Goal: Task Accomplishment & Management: Manage account settings

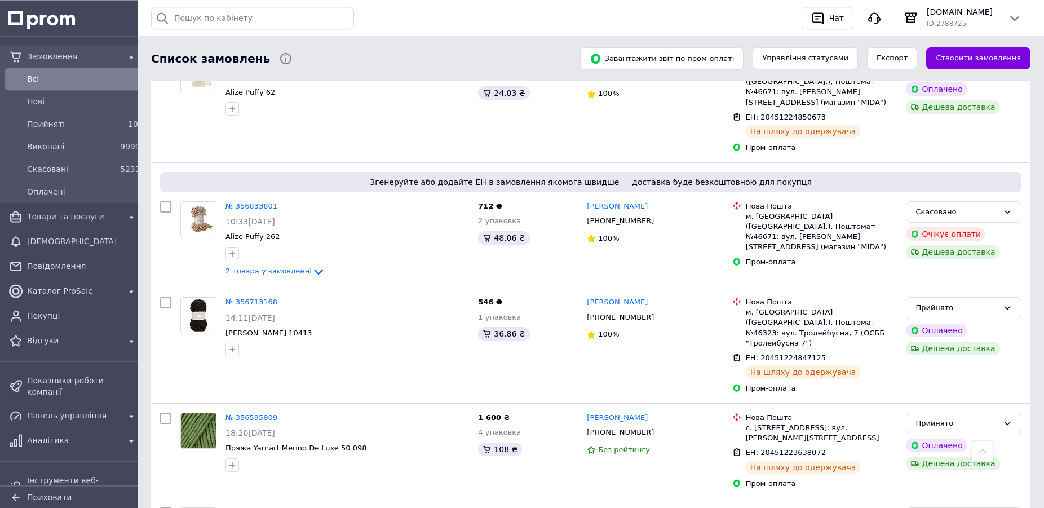
scroll to position [977, 0]
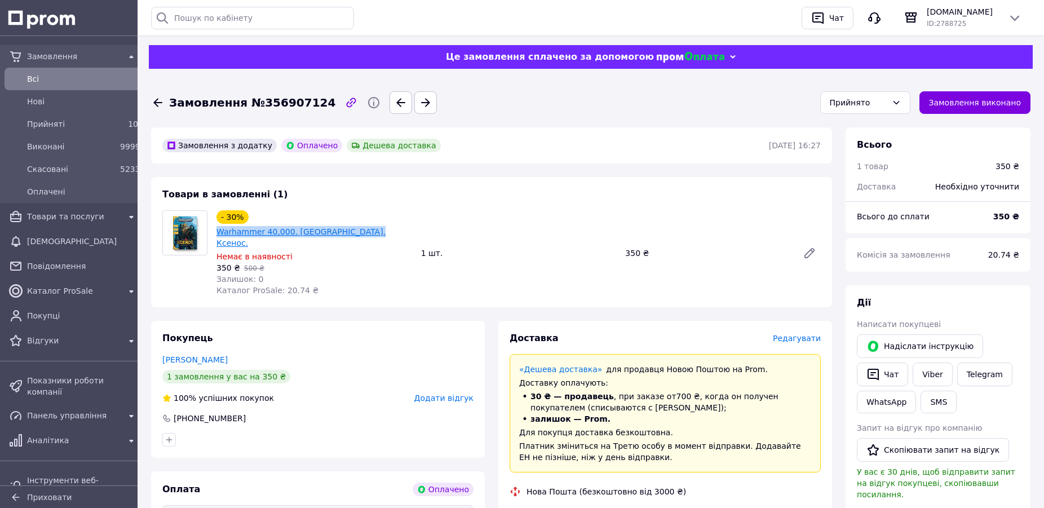
drag, startPoint x: 411, startPoint y: 218, endPoint x: 250, endPoint y: 217, distance: 161.2
click at [250, 217] on div "- 30% Warhammer 40,000. Айзенгорн. Ксенос." at bounding box center [314, 229] width 198 height 41
copy link "Warhammer 40,000. [GEOGRAPHIC_DATA]. Ксенос."
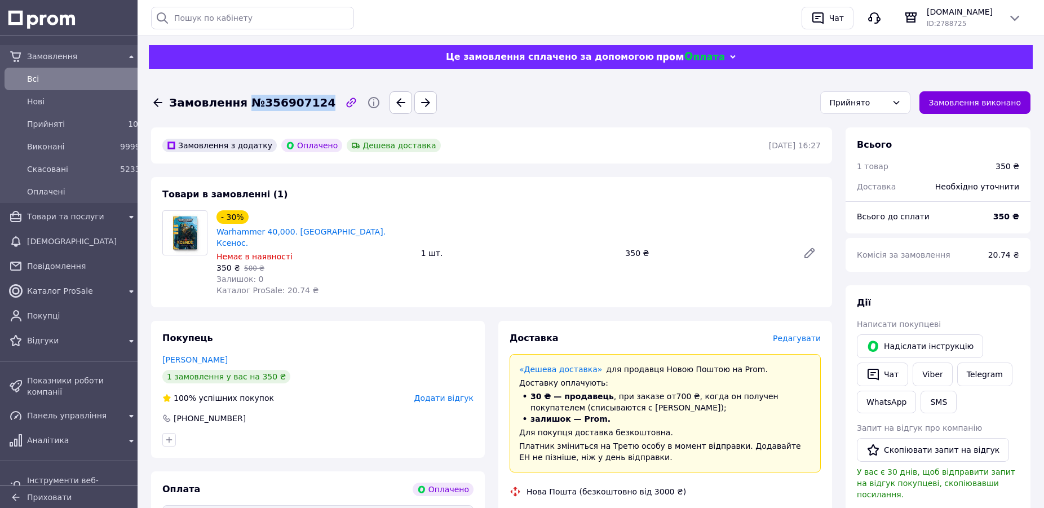
drag, startPoint x: 241, startPoint y: 105, endPoint x: 312, endPoint y: 103, distance: 70.5
click at [312, 103] on span "Замовлення №356907124" at bounding box center [252, 103] width 166 height 16
copy span "№356907124"
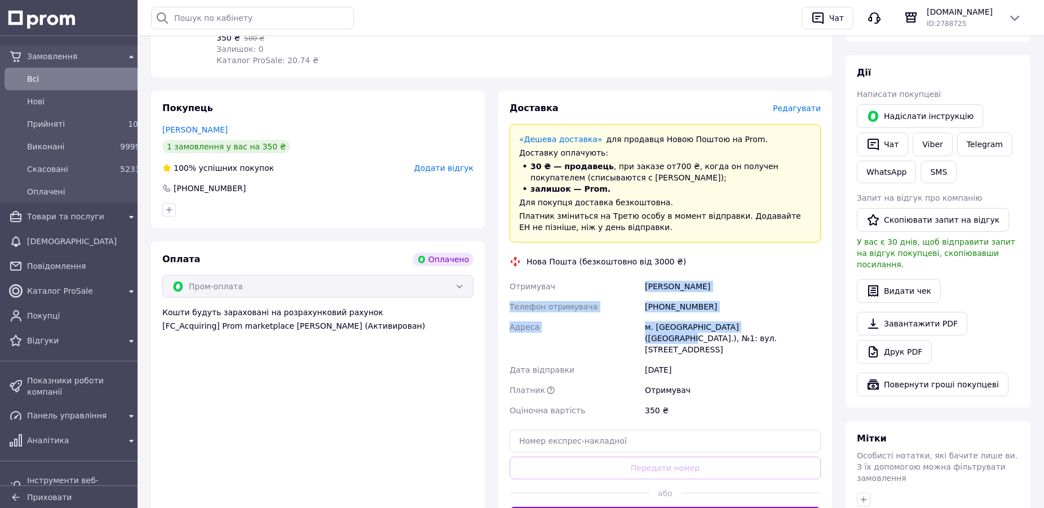
drag, startPoint x: 643, startPoint y: 259, endPoint x: 764, endPoint y: 304, distance: 129.3
click at [764, 304] on div "Отримувач Козак Тетяна Телефон отримувача +380683785478 Адреса м. Хотин (Чернів…" at bounding box center [665, 348] width 316 height 144
copy div "Козак Тетяна Телефон отримувача +380683785478 Адреса м. Хотин (Чернівецька обл.…"
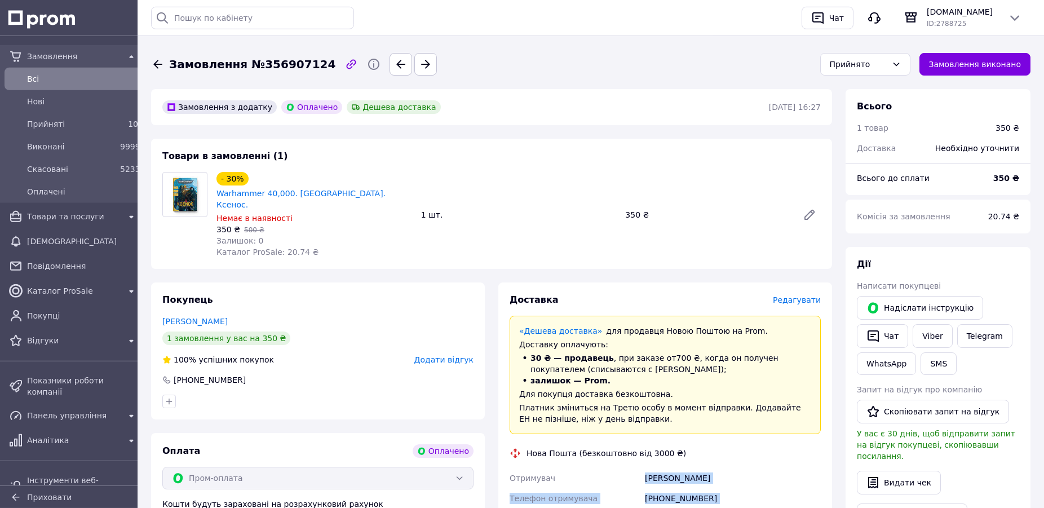
scroll to position [57, 0]
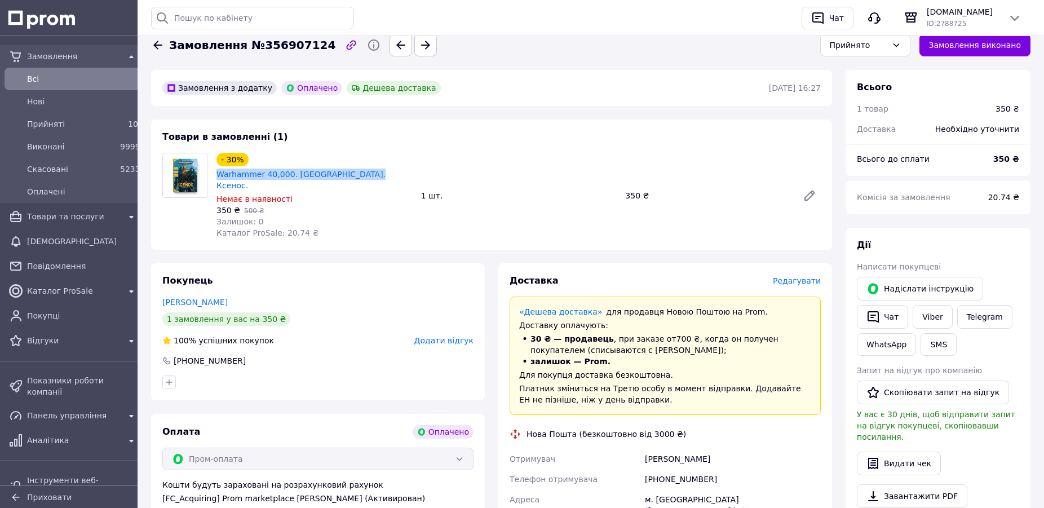
drag, startPoint x: 399, startPoint y: 159, endPoint x: 247, endPoint y: 161, distance: 151.6
click at [247, 161] on div "- 30% Warhammer 40,000. Айзенгорн. Ксенос." at bounding box center [314, 172] width 198 height 41
copy link "Warhammer 40,000. [GEOGRAPHIC_DATA]. Ксенос."
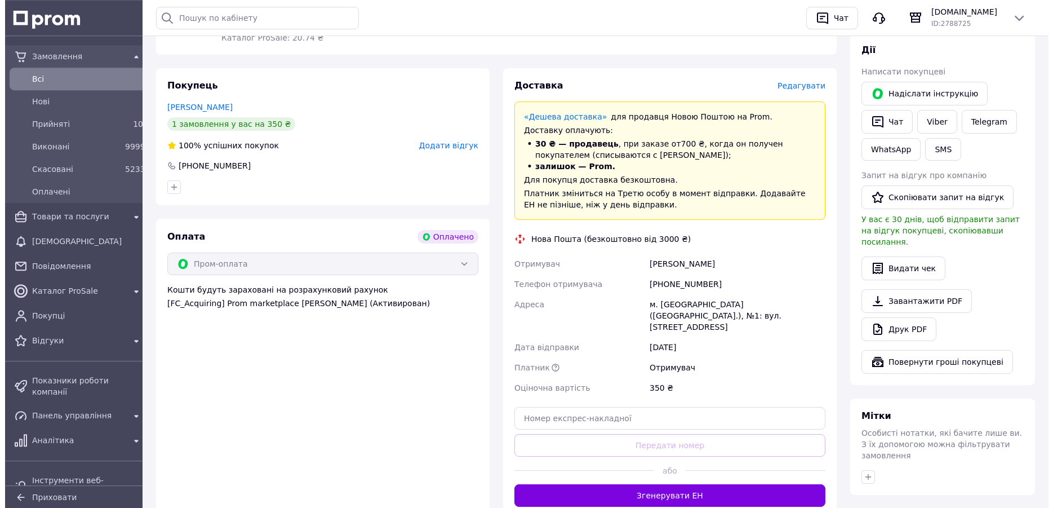
scroll to position [172, 0]
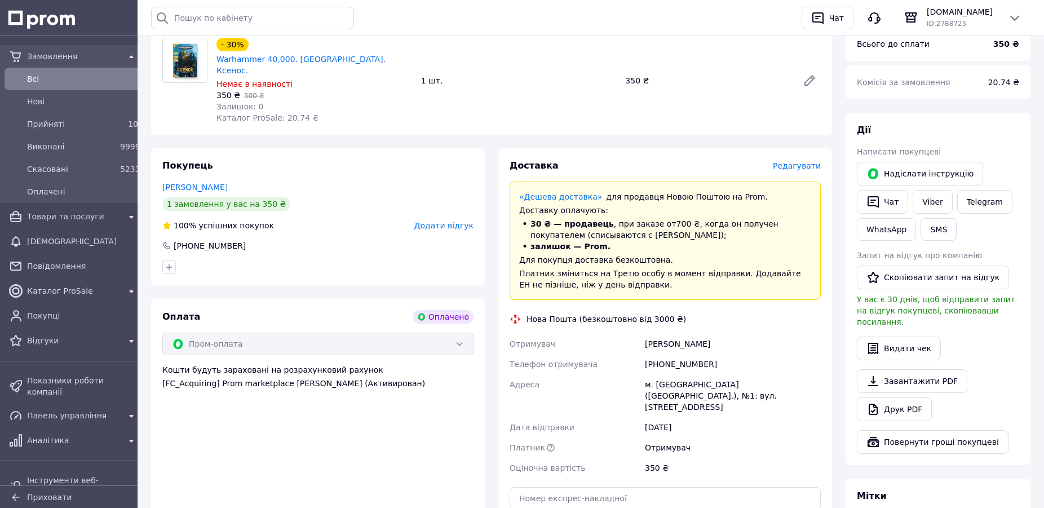
click at [792, 161] on span "Редагувати" at bounding box center [797, 165] width 48 height 9
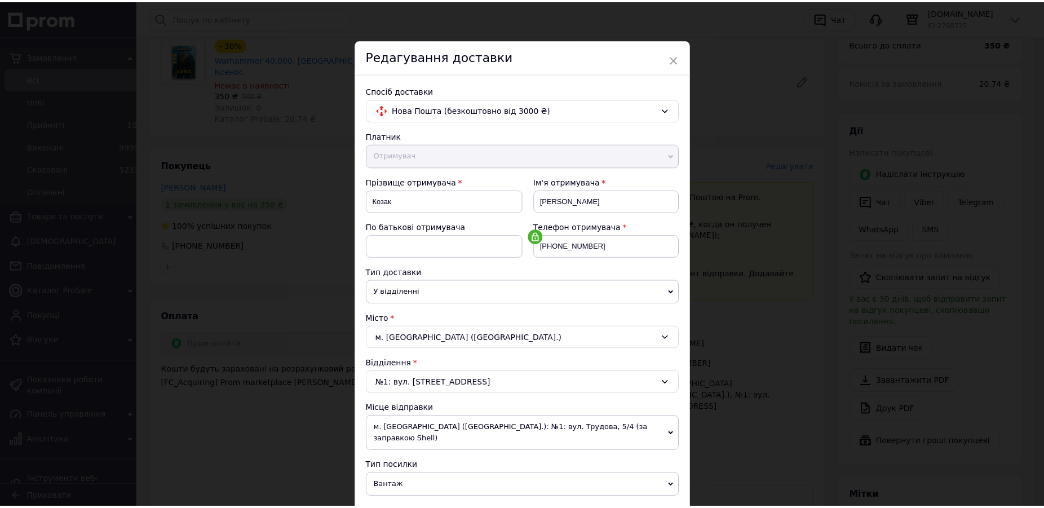
scroll to position [241, 0]
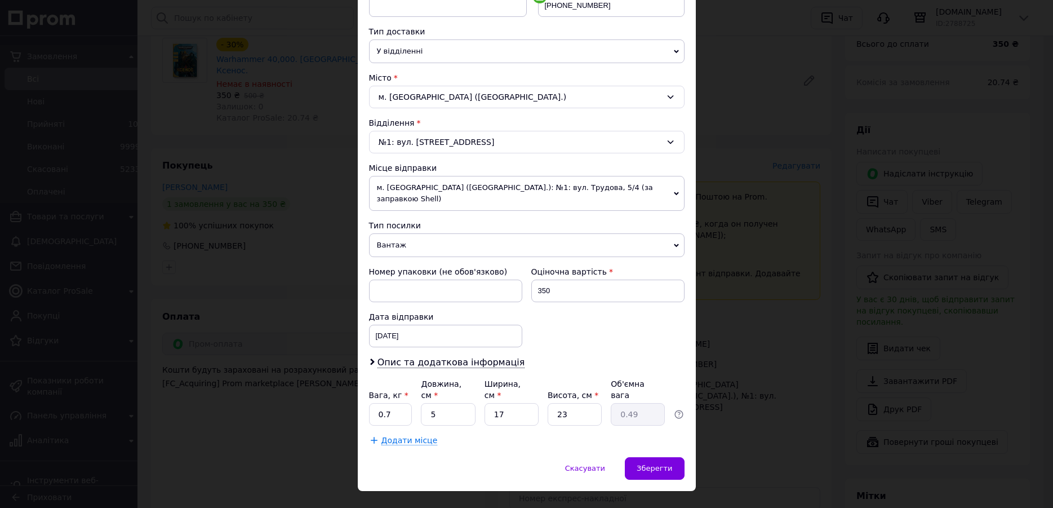
click at [761, 295] on div "× Редагування доставки Спосіб доставки Нова Пошта (безкоштовно від 3000 ₴) Плат…" at bounding box center [526, 254] width 1053 height 508
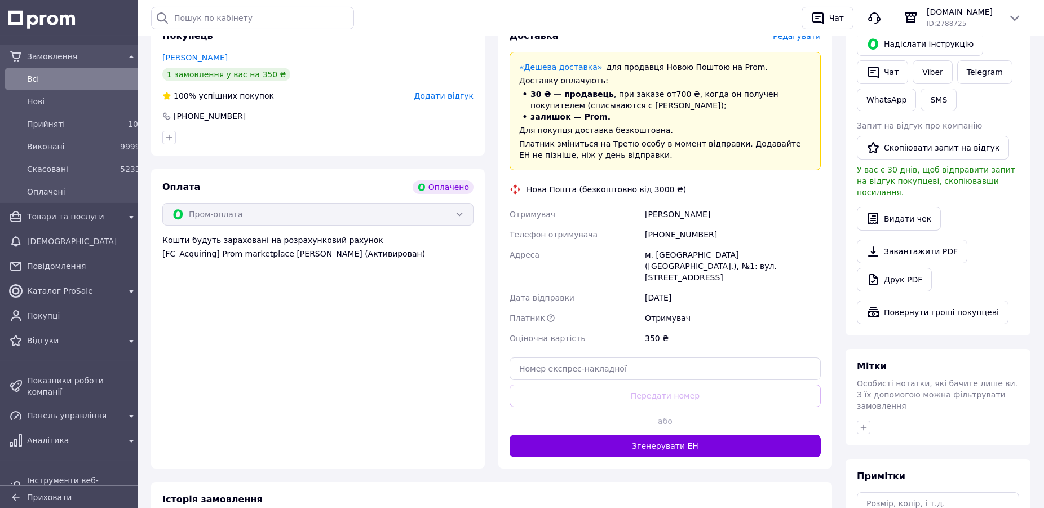
scroll to position [402, 0]
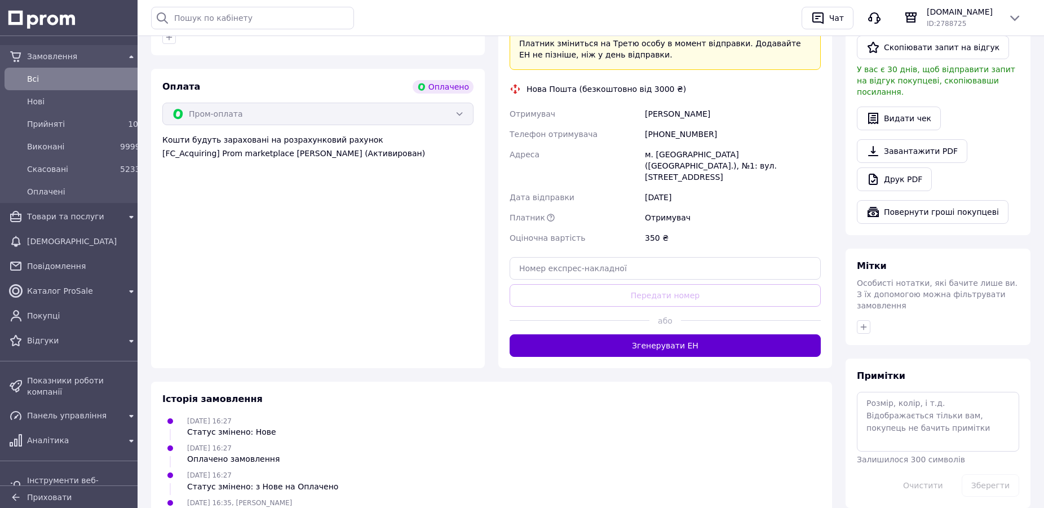
click at [673, 334] on button "Згенерувати ЕН" at bounding box center [665, 345] width 311 height 23
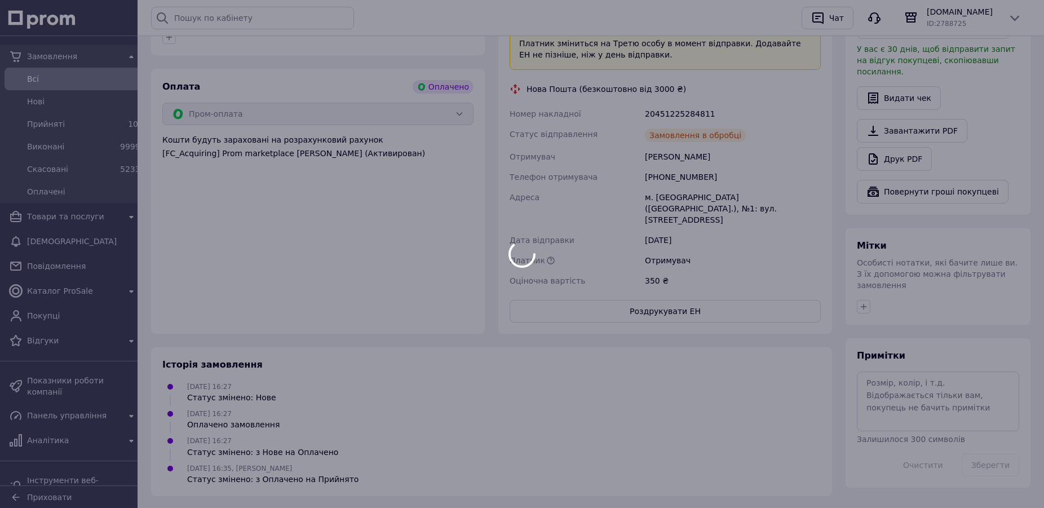
scroll to position [396, 0]
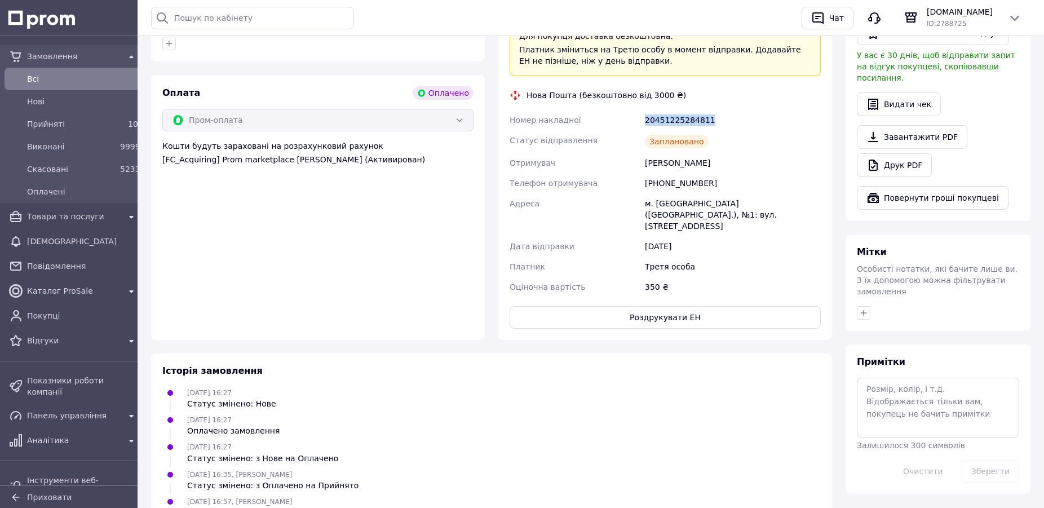
drag, startPoint x: 709, startPoint y: 96, endPoint x: 639, endPoint y: 97, distance: 69.9
click at [639, 110] on div "Номер накладної 20451225284811 Статус відправлення Заплановано Отримувач Козак …" at bounding box center [665, 203] width 316 height 187
copy div "Номер накладної 20451225284811"
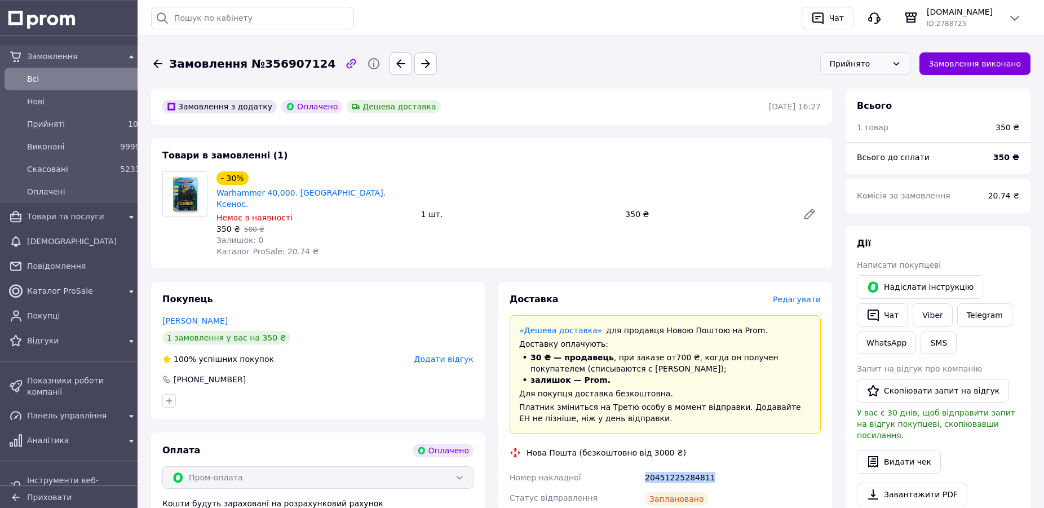
scroll to position [57, 0]
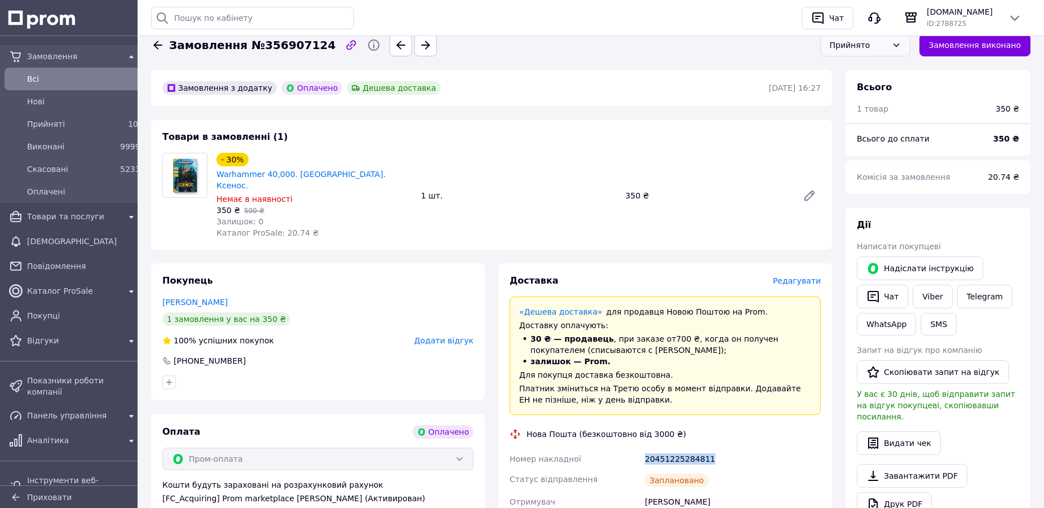
click at [876, 45] on div "Прийнято" at bounding box center [858, 45] width 57 height 12
click at [872, 70] on li "Виконано" at bounding box center [865, 69] width 89 height 21
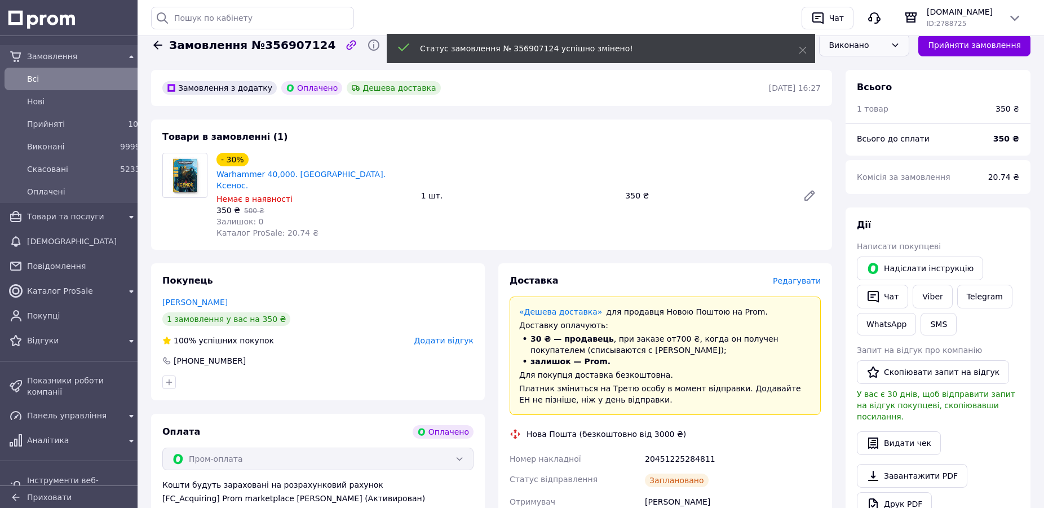
click at [537, 188] on div "1 шт." at bounding box center [519, 196] width 205 height 16
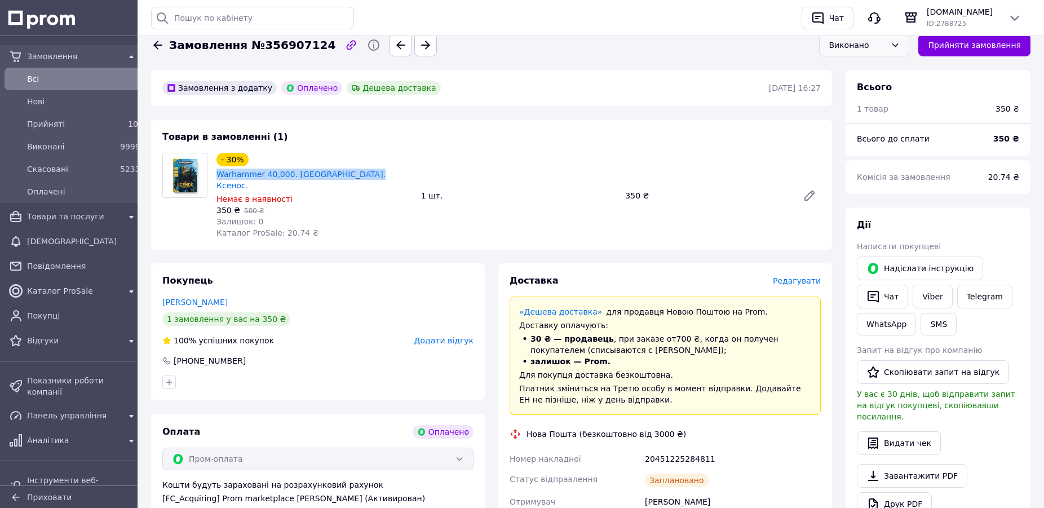
drag, startPoint x: 409, startPoint y: 162, endPoint x: 247, endPoint y: 162, distance: 161.8
click at [247, 162] on div "- 30% Warhammer 40,000. Айзенгорн. Ксенос." at bounding box center [314, 172] width 198 height 41
copy link "Warhammer 40,000. [GEOGRAPHIC_DATA]. Ксенос."
click at [59, 219] on span "Товари та послуги" at bounding box center [73, 216] width 93 height 11
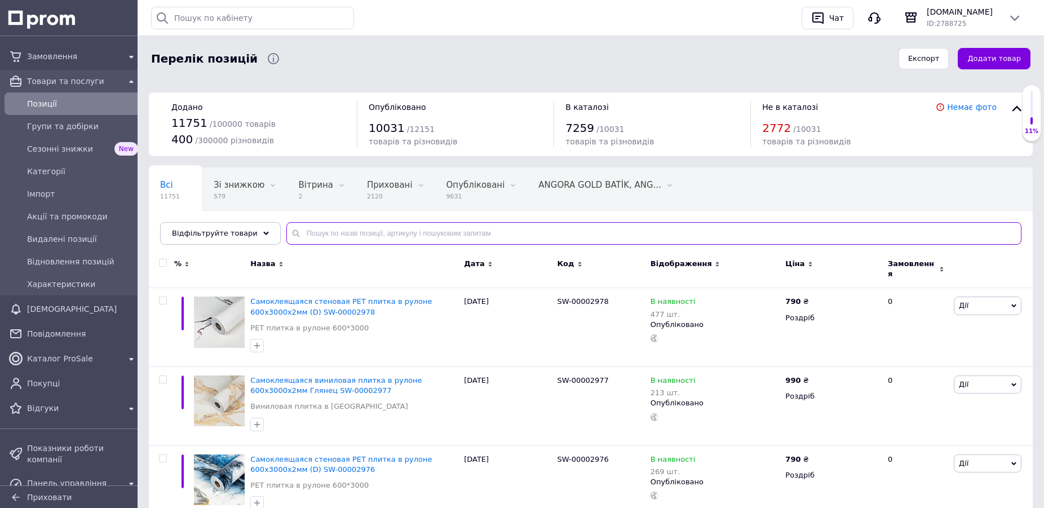
click at [385, 240] on input "text" at bounding box center [653, 233] width 735 height 23
paste input "Warhammer 40,000. [GEOGRAPHIC_DATA]. Ксенос."
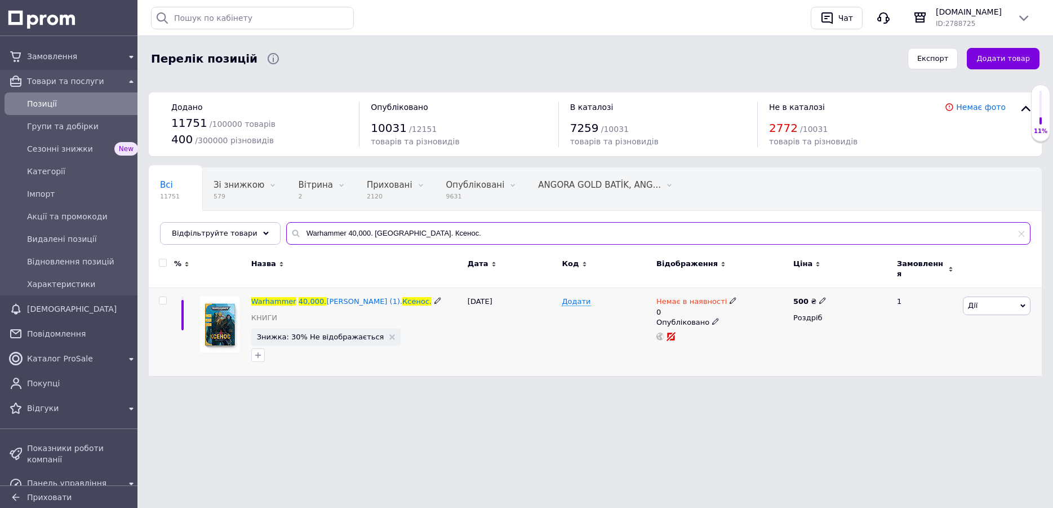
type input "Warhammer 40,000. [GEOGRAPHIC_DATA]. Ксенос."
click at [730, 297] on icon at bounding box center [733, 300] width 7 height 7
click at [767, 310] on li "В наявності" at bounding box center [792, 315] width 107 height 16
click at [558, 356] on div "12.08.2025" at bounding box center [512, 332] width 95 height 88
drag, startPoint x: 780, startPoint y: 343, endPoint x: 657, endPoint y: 342, distance: 122.9
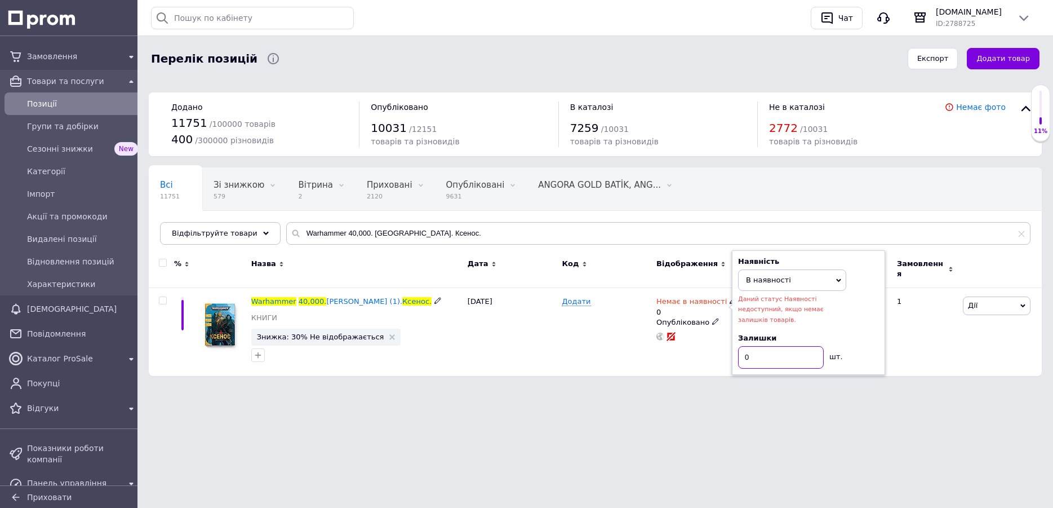
click at [738, 346] on input "0" at bounding box center [781, 357] width 86 height 23
click at [545, 339] on div "12.08.2025" at bounding box center [512, 332] width 95 height 88
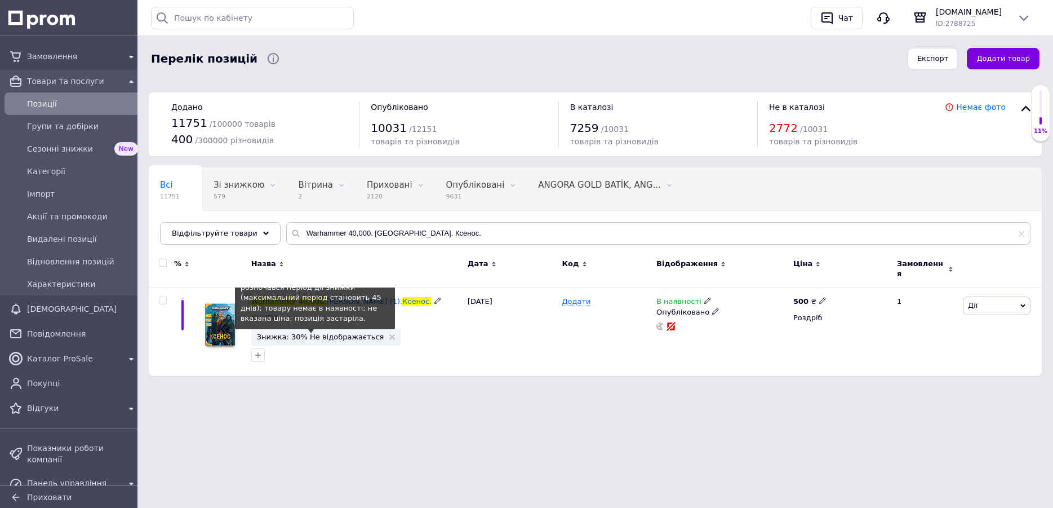
click at [334, 333] on span "Знижка: 30% Не відображається" at bounding box center [320, 336] width 127 height 7
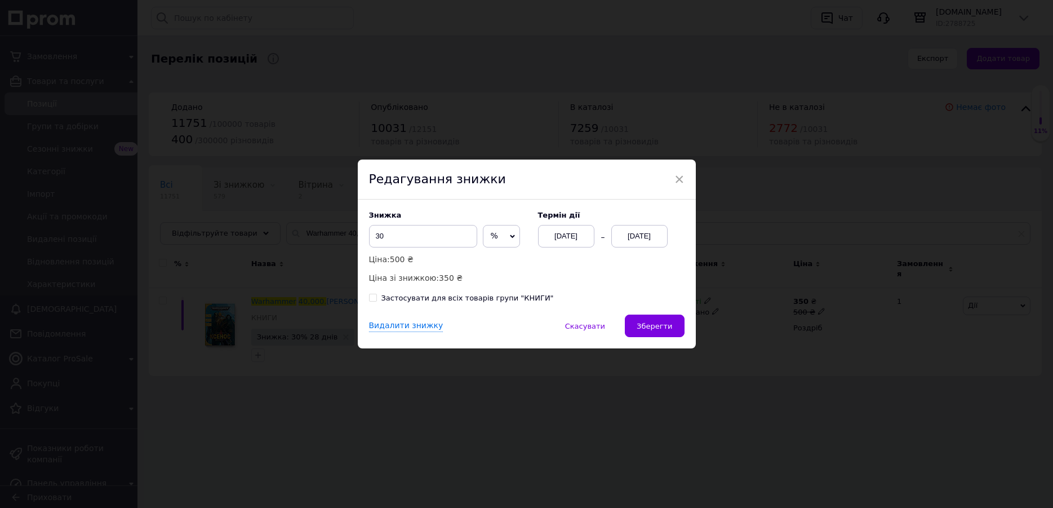
click at [637, 236] on div "09.09.2025" at bounding box center [640, 236] width 56 height 23
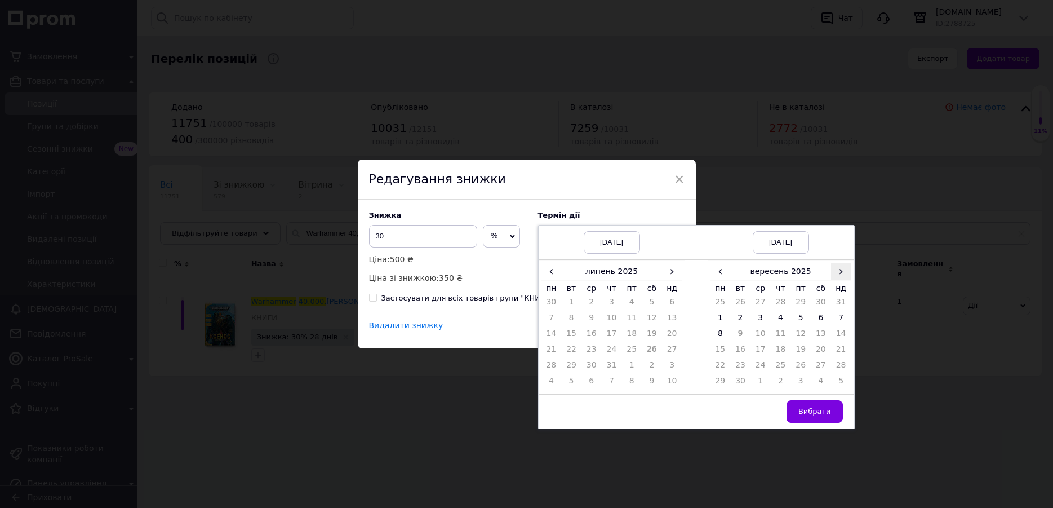
click at [841, 272] on span "›" at bounding box center [841, 271] width 20 height 16
click at [717, 273] on span "‹" at bounding box center [721, 271] width 20 height 16
click at [547, 271] on span "‹" at bounding box center [552, 271] width 20 height 16
drag, startPoint x: 679, startPoint y: 275, endPoint x: 671, endPoint y: 273, distance: 7.7
click at [678, 275] on div "‹ червень 2025 › пн вт ср чт пт сб нд 26 27 28 29 30 31 1 2 3 4 5 6 7 8 9 10 11…" at bounding box center [612, 326] width 147 height 133
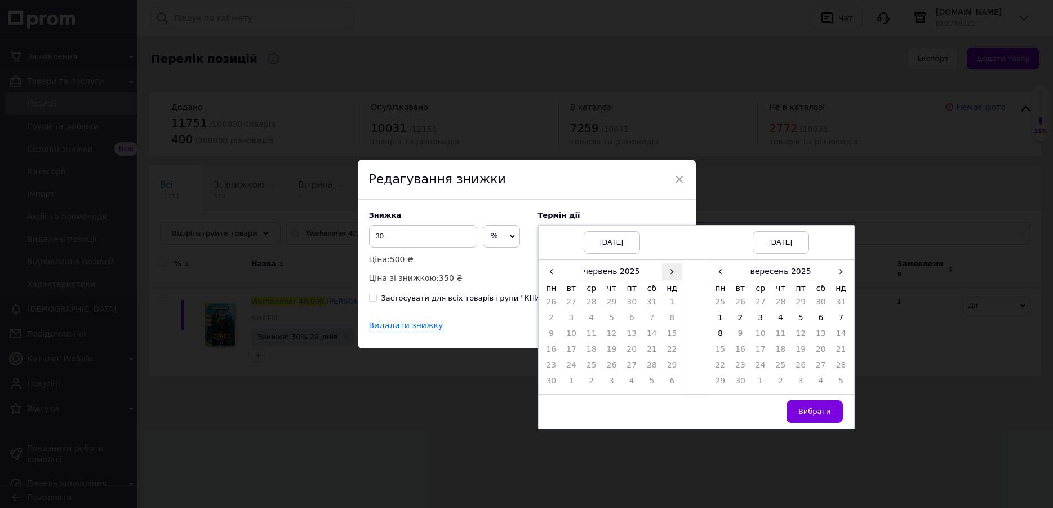
click at [671, 272] on span "›" at bounding box center [672, 271] width 20 height 16
click at [567, 335] on td "12" at bounding box center [571, 336] width 20 height 16
click at [838, 275] on span "›" at bounding box center [841, 271] width 20 height 16
click at [715, 272] on span "‹" at bounding box center [721, 271] width 20 height 16
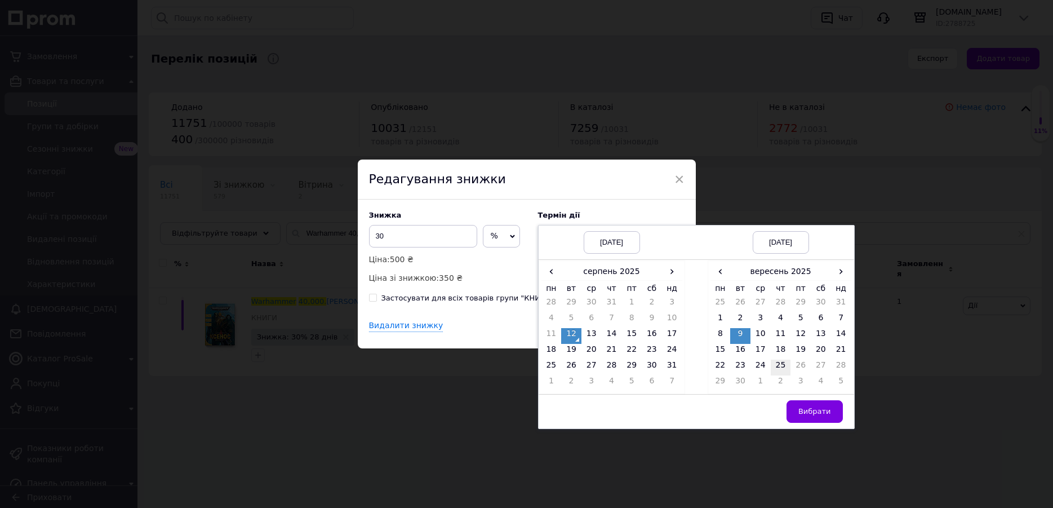
click at [775, 366] on td "25" at bounding box center [781, 368] width 20 height 16
click at [806, 415] on span "Вибрати" at bounding box center [815, 411] width 33 height 8
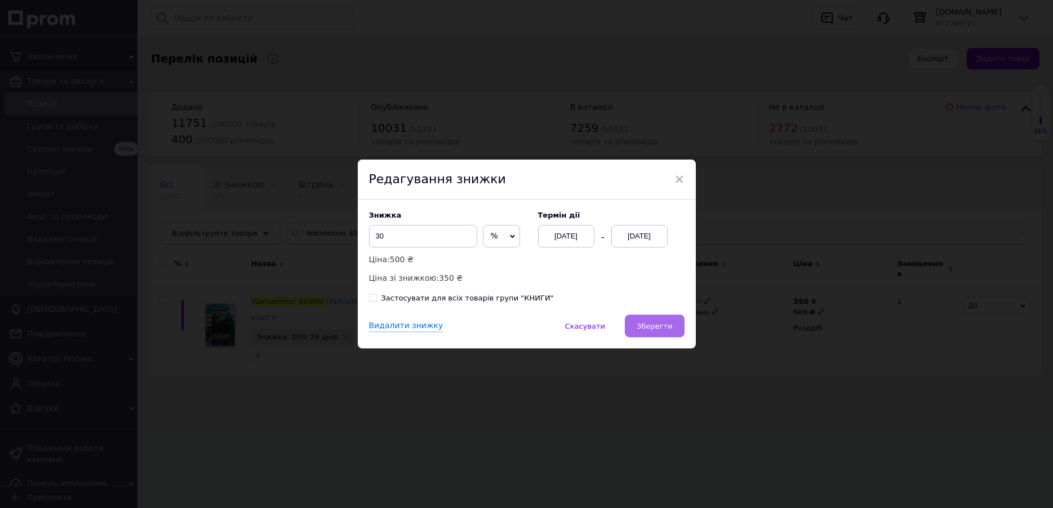
click at [645, 326] on span "Зберегти" at bounding box center [655, 326] width 36 height 8
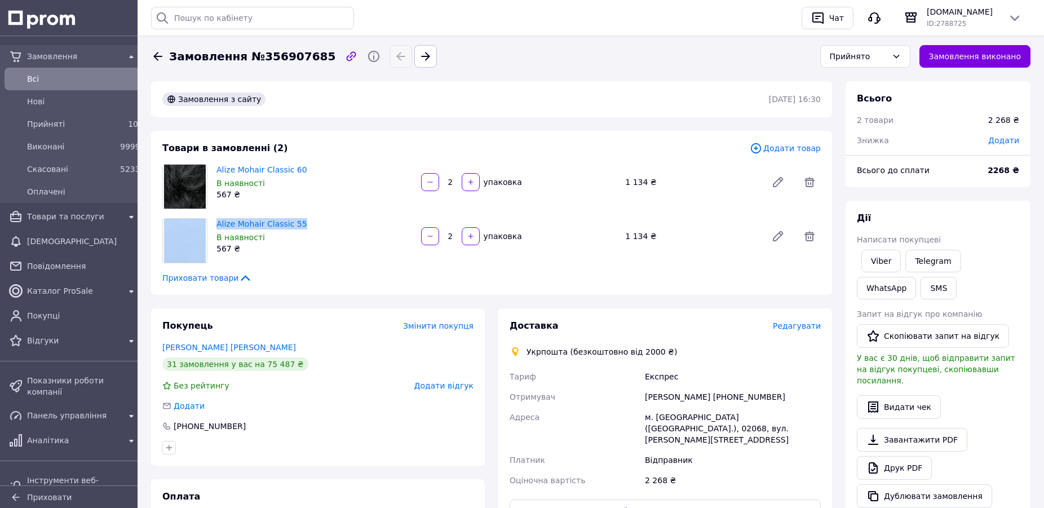
drag, startPoint x: 215, startPoint y: 166, endPoint x: 318, endPoint y: 216, distance: 114.9
click at [318, 216] on div "Товари в замовленні (2) Додати товар Alize Mohair Classic 60 В наявності 567 ₴ …" at bounding box center [491, 213] width 681 height 164
copy div "Alize Mohair Classic 55"
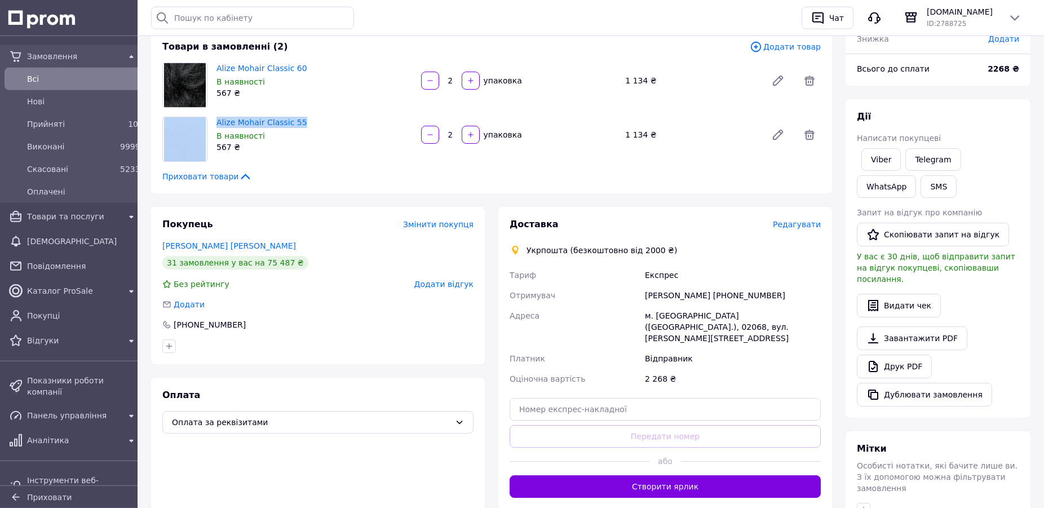
scroll to position [115, 0]
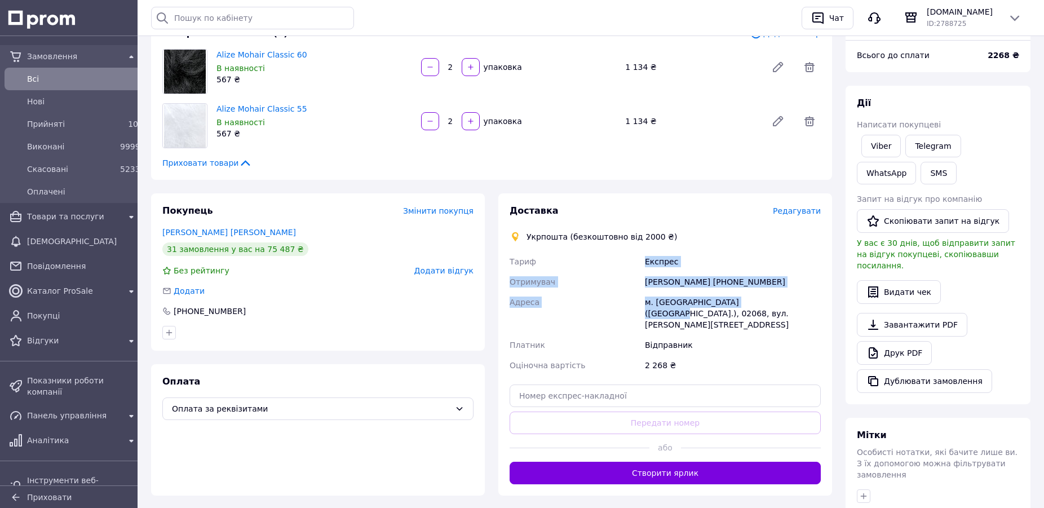
drag, startPoint x: 637, startPoint y: 259, endPoint x: 749, endPoint y: 303, distance: 120.7
click at [749, 303] on div "Тариф Експрес Отримувач Тетяна Шафтанова +380975011785 Адреса м. Київ (Київська…" at bounding box center [665, 313] width 316 height 124
copy div "Тариф Експрес Отримувач Тетяна Шафтанова +380975011785 Адреса м. Київ (Київська…"
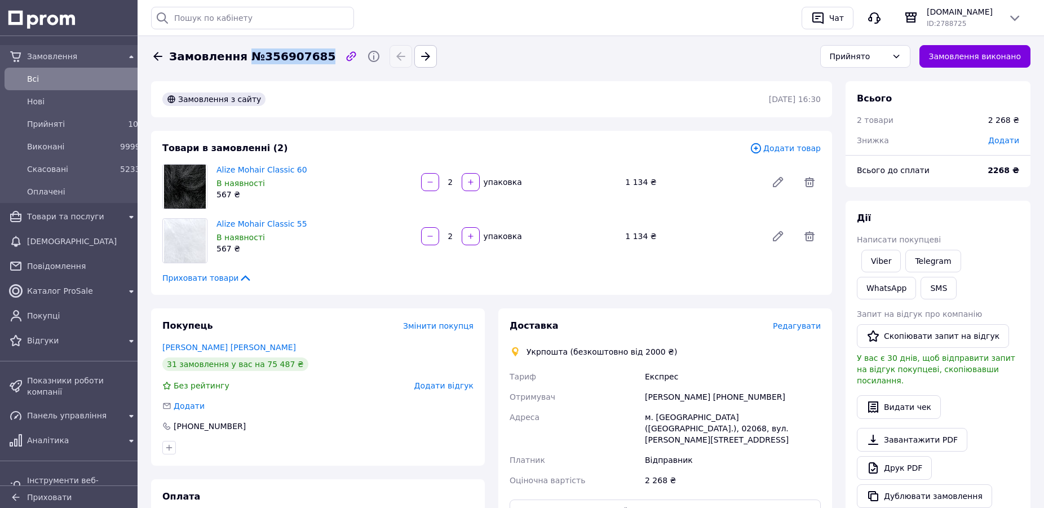
drag, startPoint x: 251, startPoint y: 56, endPoint x: 313, endPoint y: 54, distance: 62.0
click at [313, 54] on span "Замовлення №356907685" at bounding box center [252, 56] width 166 height 16
copy span "№356907685"
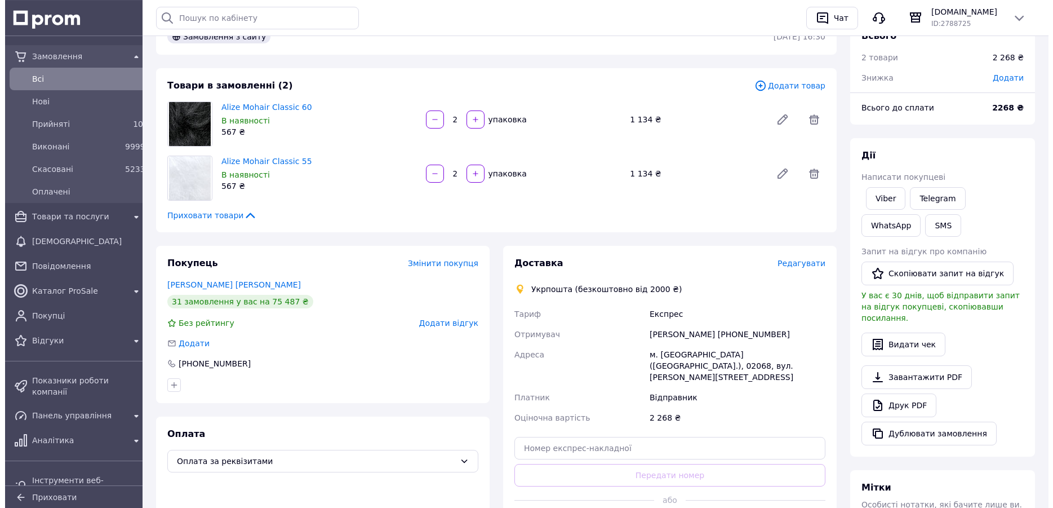
scroll to position [115, 0]
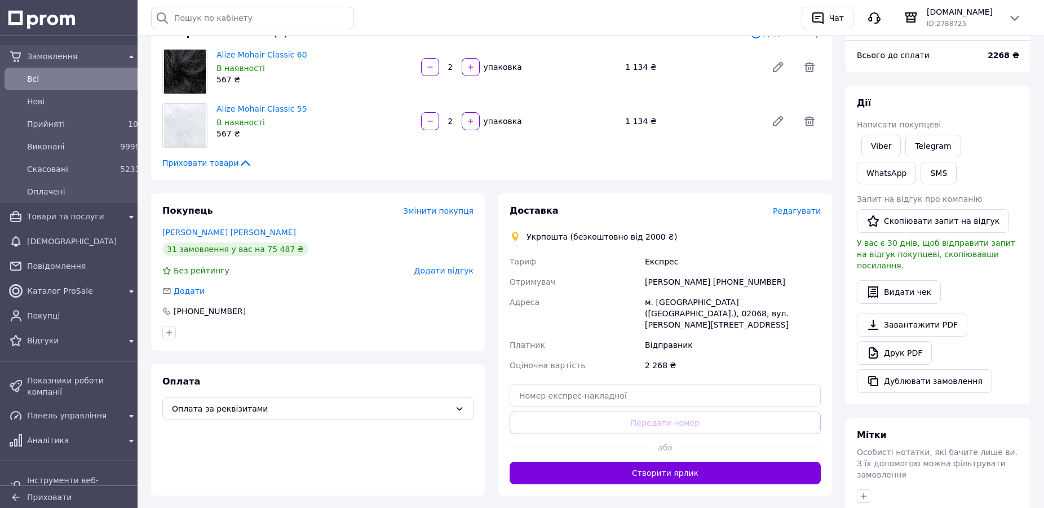
click at [801, 210] on span "Редагувати" at bounding box center [797, 210] width 48 height 9
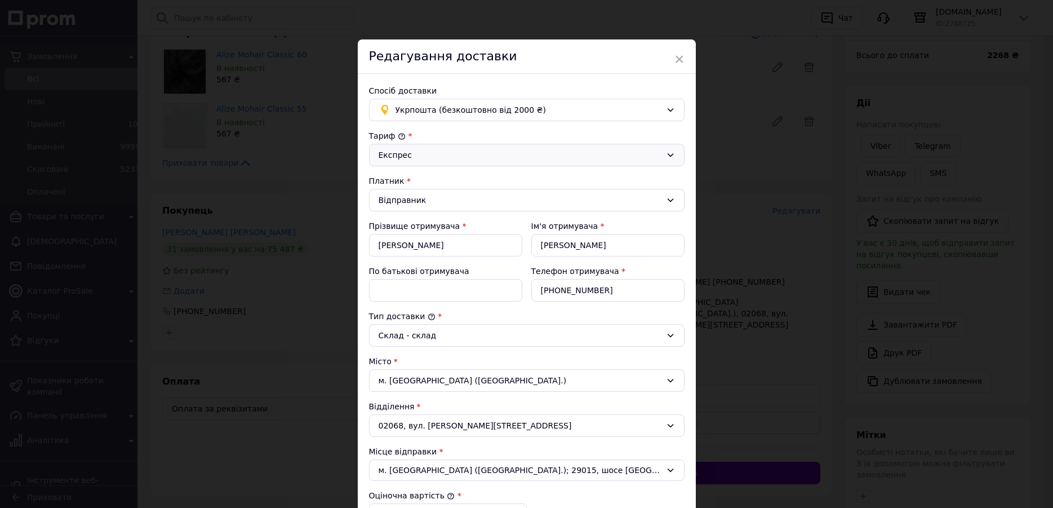
click at [411, 154] on div "Експрес" at bounding box center [520, 155] width 283 height 12
click at [411, 176] on li "Стандарт" at bounding box center [527, 179] width 315 height 21
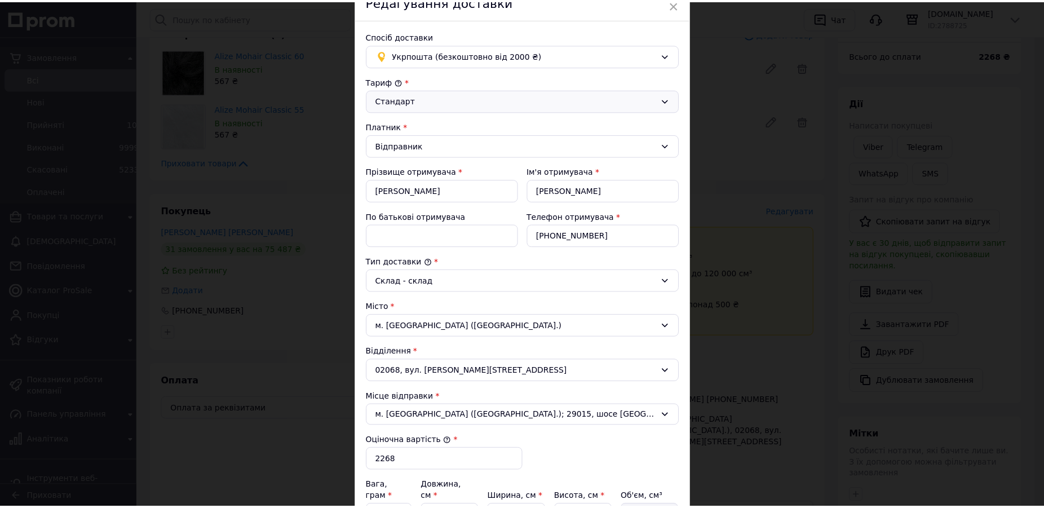
scroll to position [238, 0]
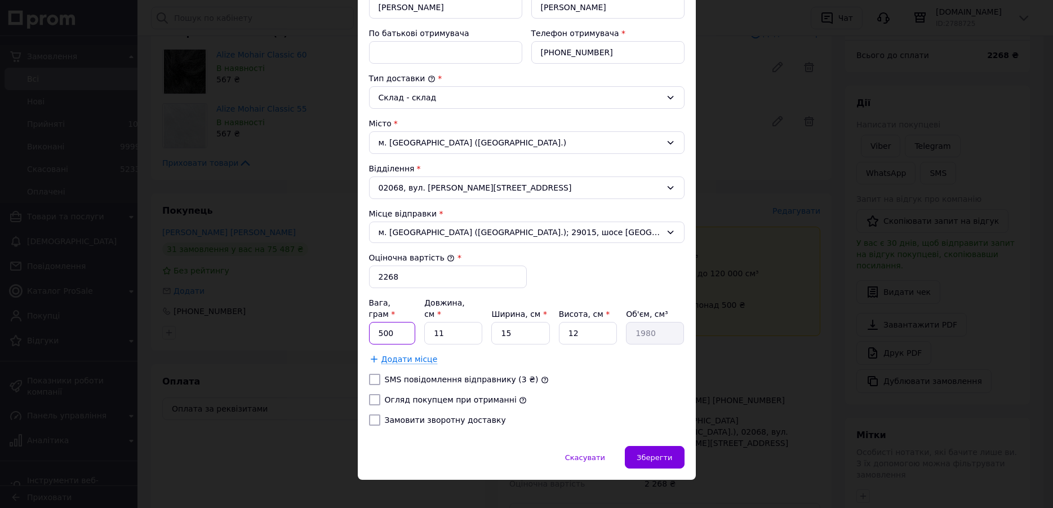
drag, startPoint x: 398, startPoint y: 321, endPoint x: 348, endPoint y: 320, distance: 50.2
click at [369, 322] on input "500" at bounding box center [392, 333] width 47 height 23
type input "2200"
drag, startPoint x: 451, startPoint y: 325, endPoint x: 409, endPoint y: 325, distance: 42.3
click at [424, 325] on input "11" at bounding box center [453, 333] width 58 height 23
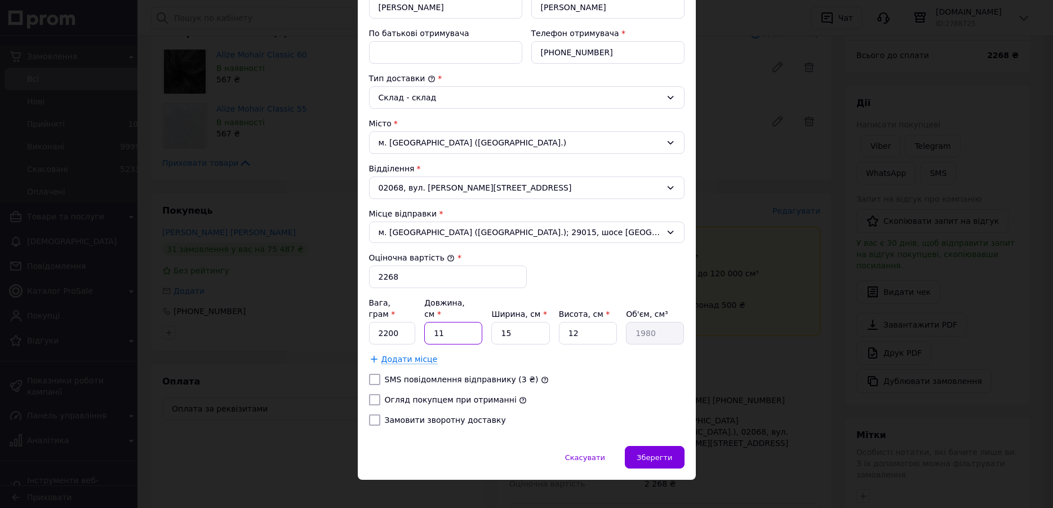
type input "4"
type input "720"
type input "40"
type input "7200"
type input "40"
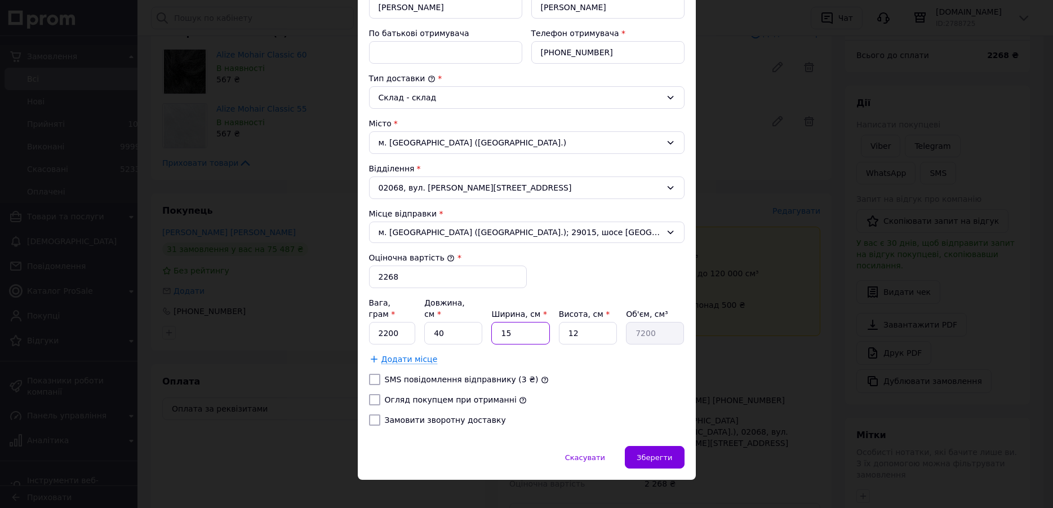
type input "2"
type input "960"
drag, startPoint x: 538, startPoint y: 321, endPoint x: 455, endPoint y: 321, distance: 82.9
click at [455, 321] on div "Вага, грам * 2200 Довжина, см * 40 Ширина, см * 2 Висота, см * 12 Об'єм, см³ 960" at bounding box center [527, 320] width 316 height 47
type input "20"
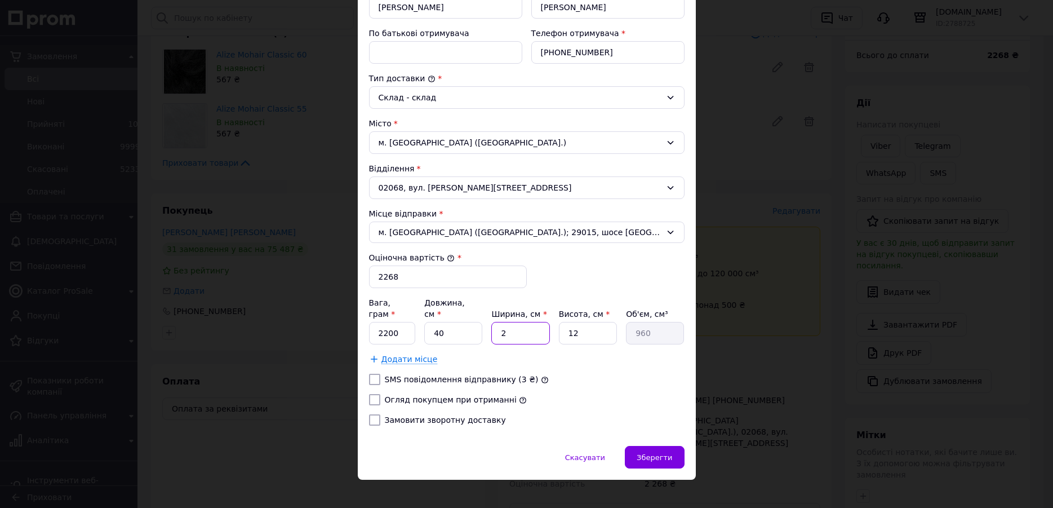
type input "9600"
type input "20"
drag, startPoint x: 576, startPoint y: 326, endPoint x: 535, endPoint y: 326, distance: 41.1
click at [559, 326] on input "12" at bounding box center [588, 333] width 58 height 23
type input "2"
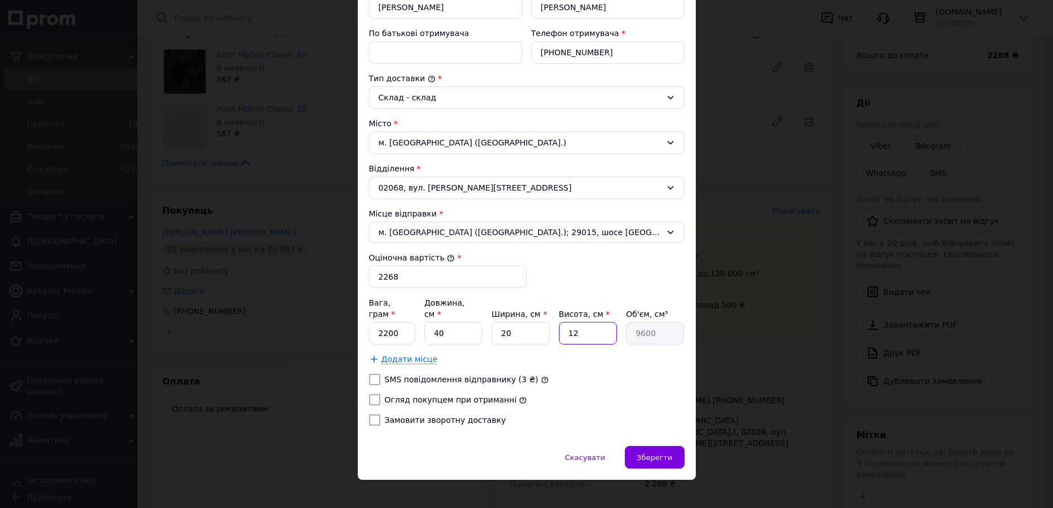
type input "1600"
type input "24"
type input "19200"
type input "24"
click at [437, 395] on label "Огляд покупцем при отриманні" at bounding box center [451, 399] width 132 height 9
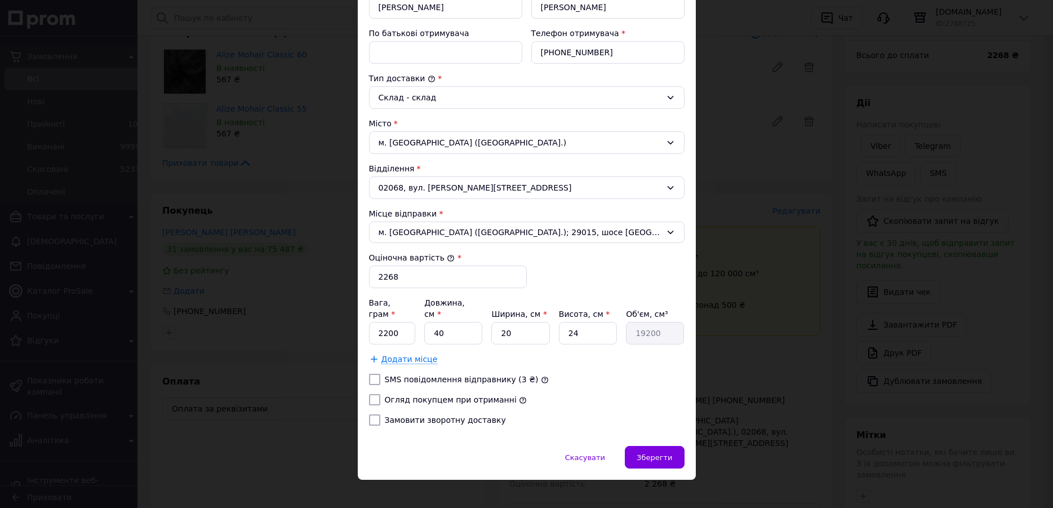
click at [380, 394] on input "Огляд покупцем при отриманні" at bounding box center [374, 399] width 11 height 11
checkbox input "true"
click at [648, 453] on span "Зберегти" at bounding box center [655, 457] width 36 height 8
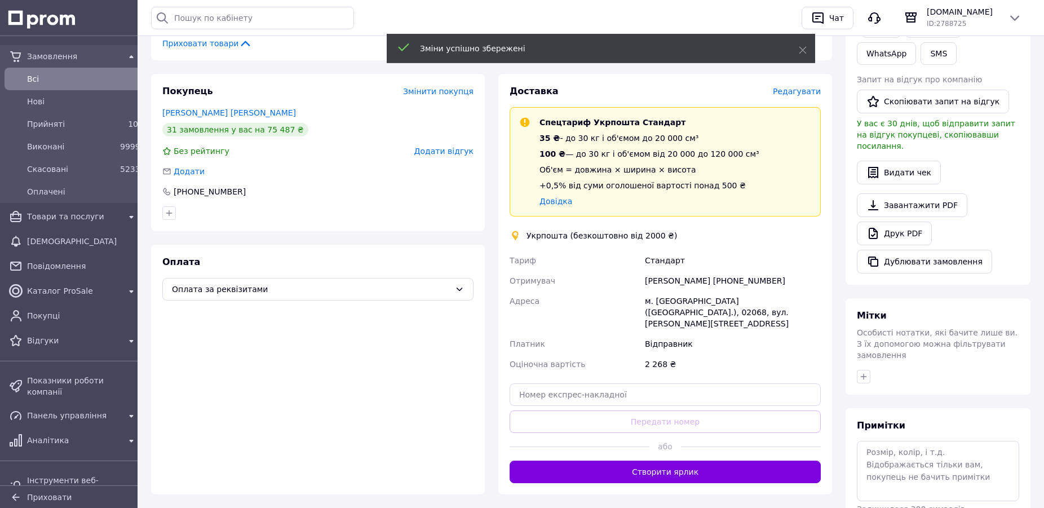
scroll to position [287, 0]
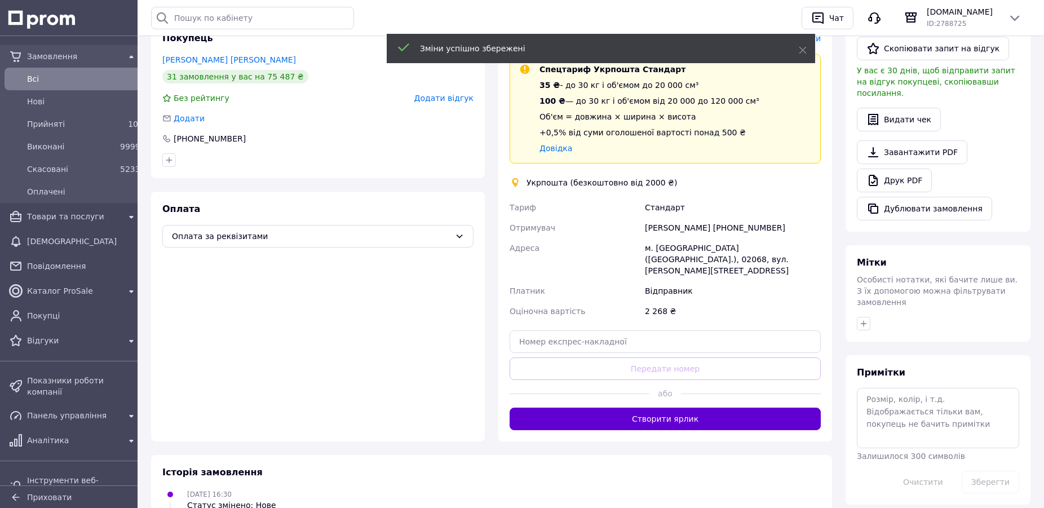
click at [601, 409] on button "Створити ярлик" at bounding box center [665, 419] width 311 height 23
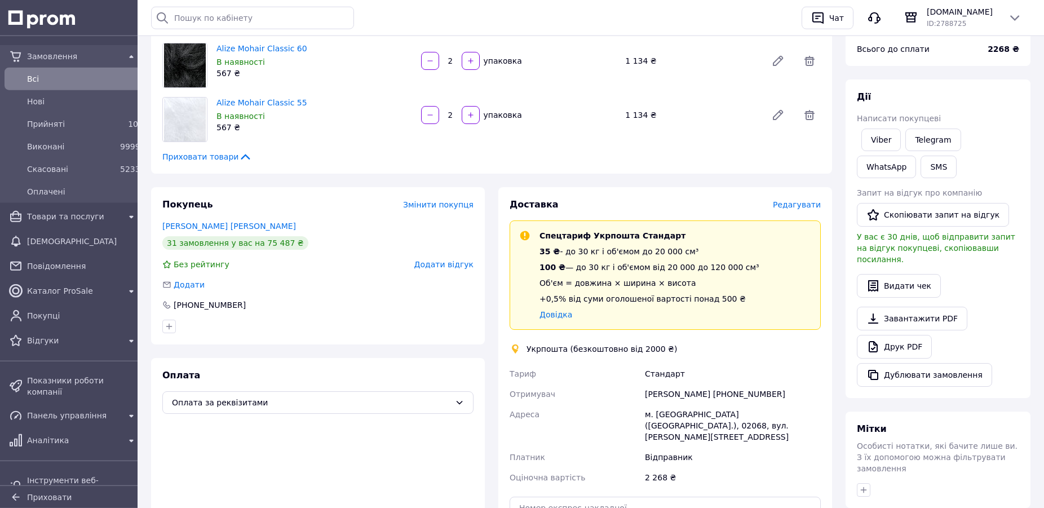
scroll to position [115, 0]
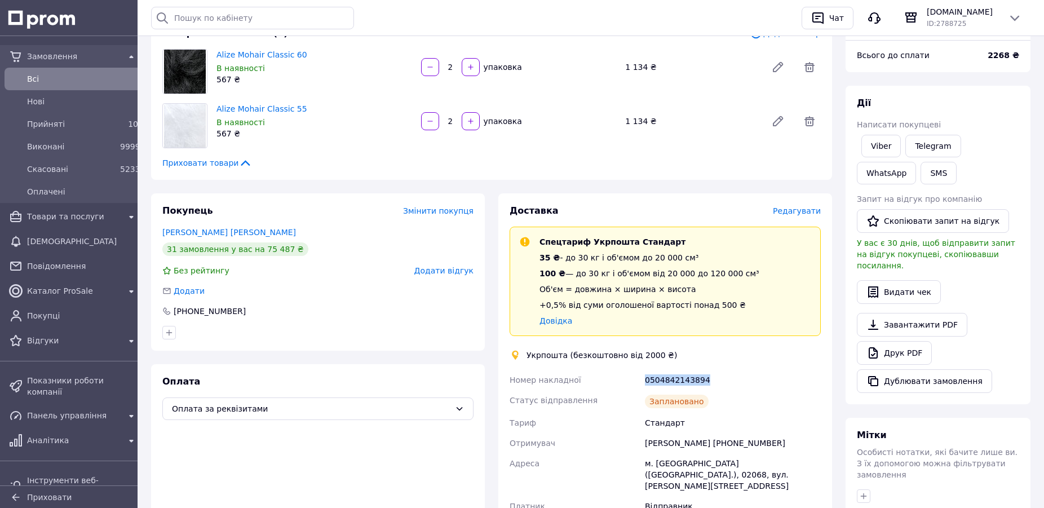
drag, startPoint x: 707, startPoint y: 378, endPoint x: 595, endPoint y: 379, distance: 111.6
click at [595, 379] on div "Номер накладної 0504842143894 Статус відправлення Заплановано Тариф Стандарт От…" at bounding box center [665, 463] width 316 height 187
copy div "Номер накладної 0504842143894"
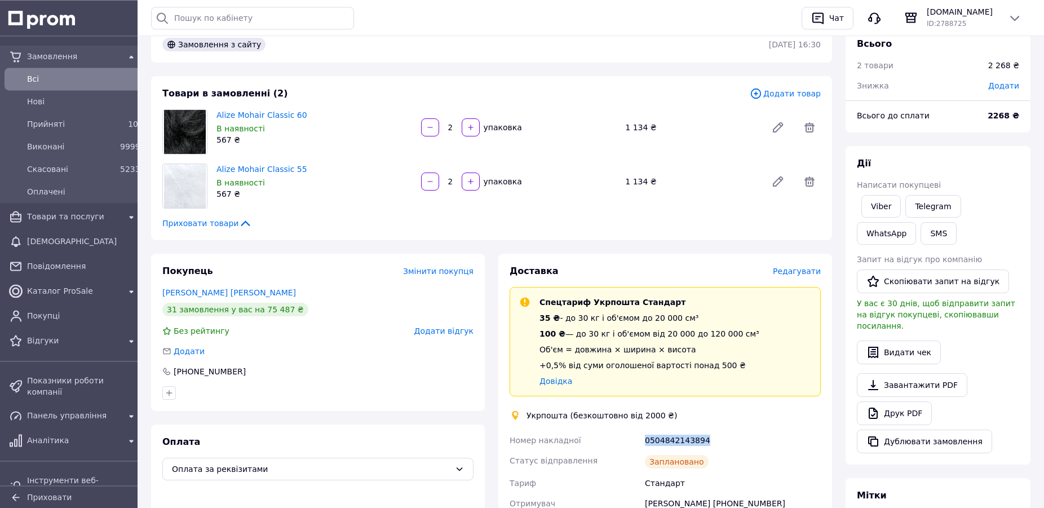
scroll to position [0, 0]
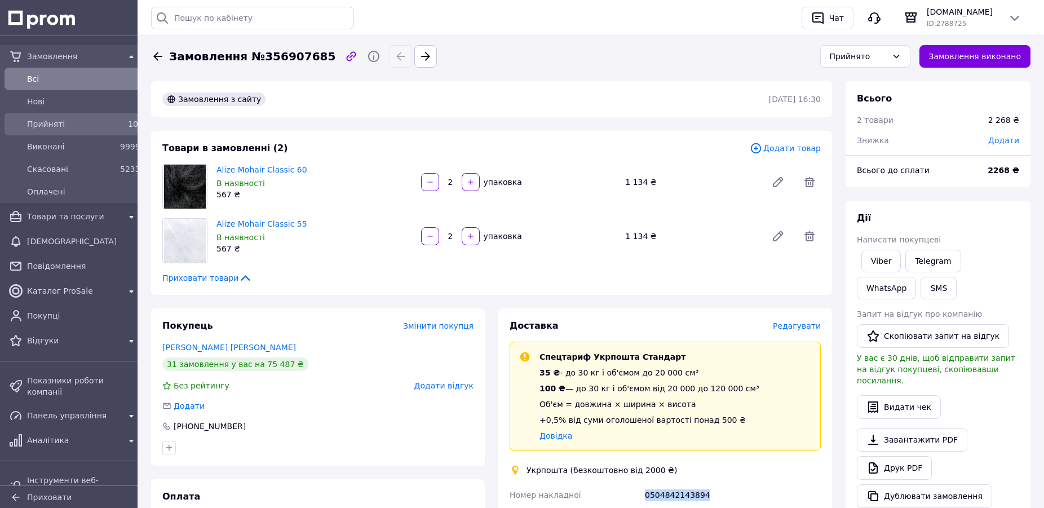
click at [70, 122] on span "Прийняті" at bounding box center [71, 123] width 88 height 11
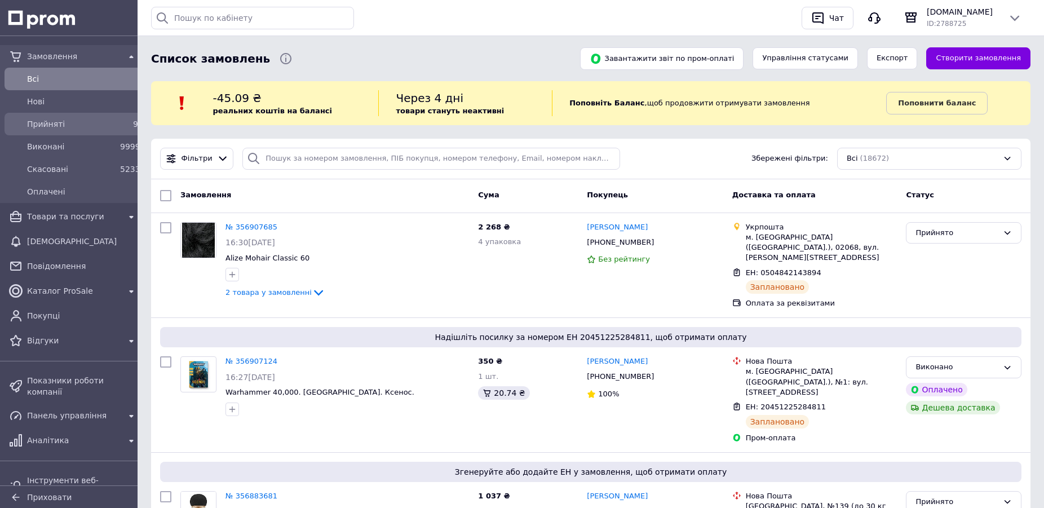
click at [98, 121] on span "Прийняті" at bounding box center [71, 123] width 88 height 11
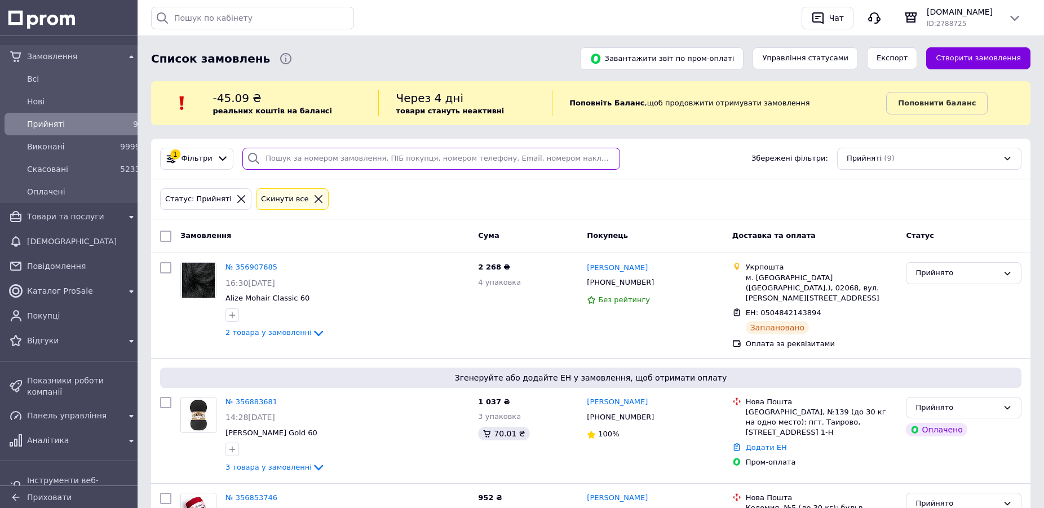
click at [333, 164] on input "search" at bounding box center [431, 159] width 378 height 22
paste input "0504840374805"
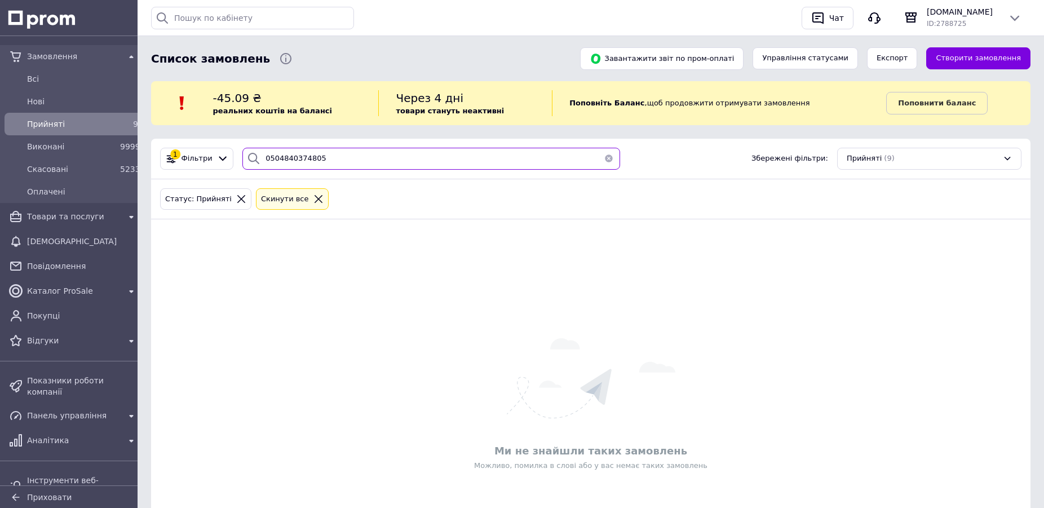
drag, startPoint x: 329, startPoint y: 163, endPoint x: 135, endPoint y: 144, distance: 194.3
click at [242, 148] on input "0504840374805" at bounding box center [431, 159] width 378 height 22
paste input "353394076"
type input "353394076"
click at [63, 82] on span "Всi" at bounding box center [82, 78] width 111 height 11
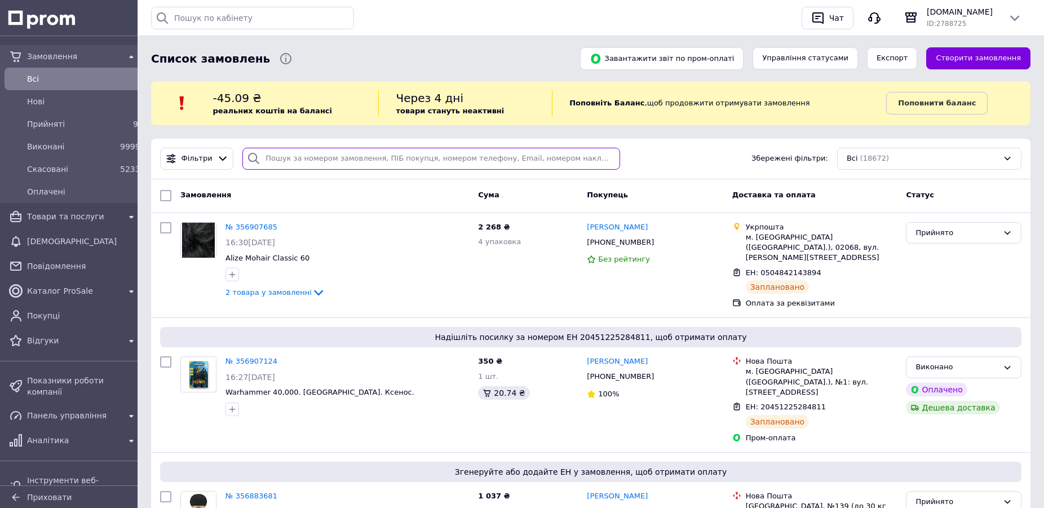
click at [290, 163] on input "search" at bounding box center [431, 159] width 378 height 22
paste input "353394076"
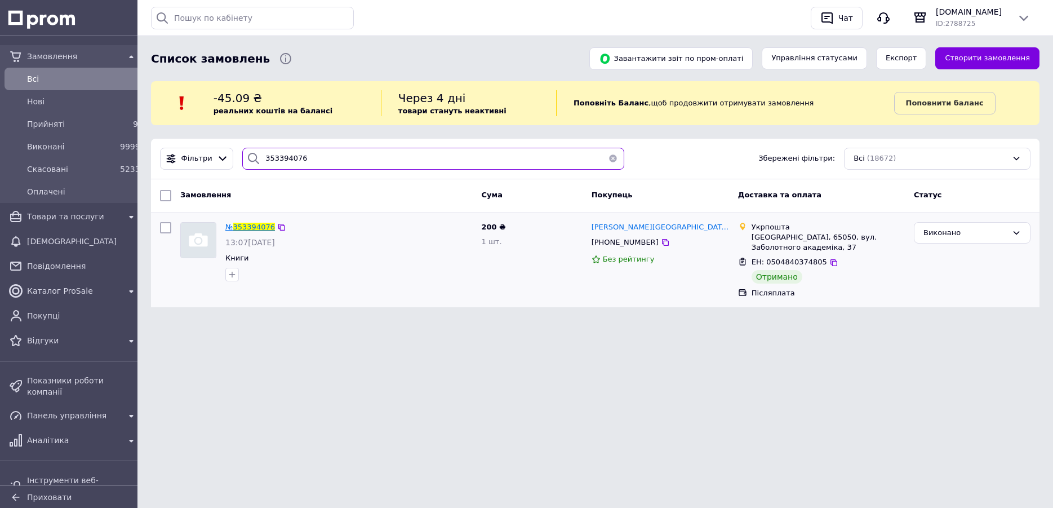
type input "353394076"
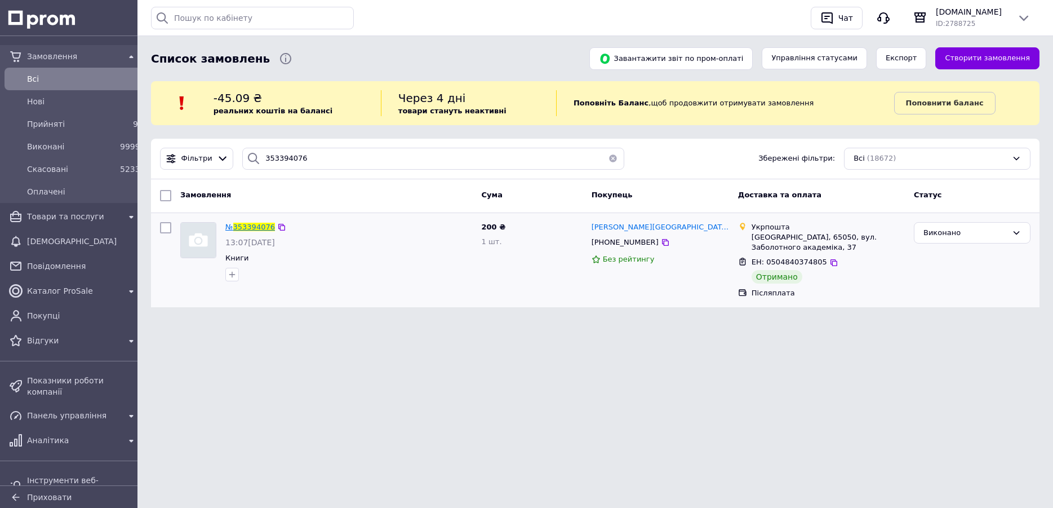
click at [249, 229] on span "353394076" at bounding box center [254, 227] width 42 height 8
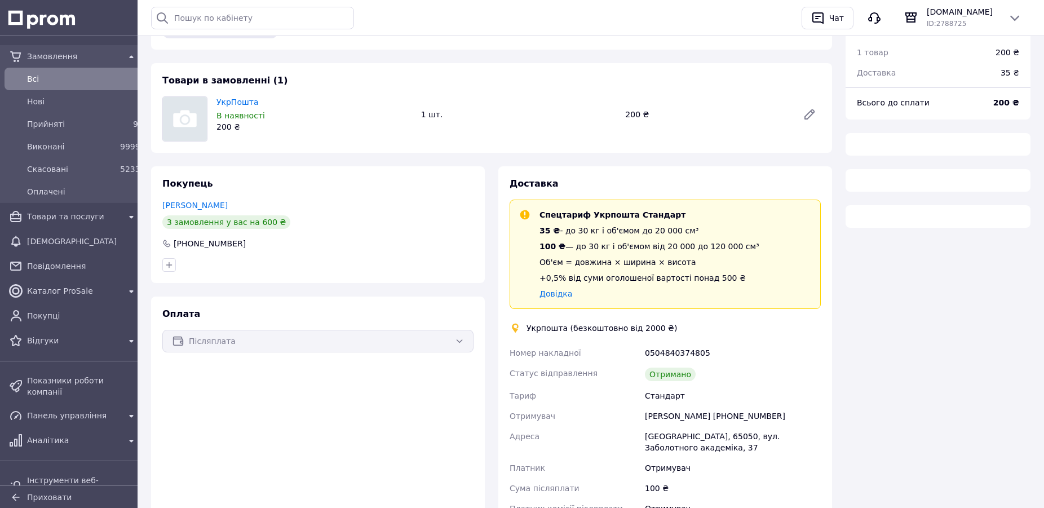
scroll to position [172, 0]
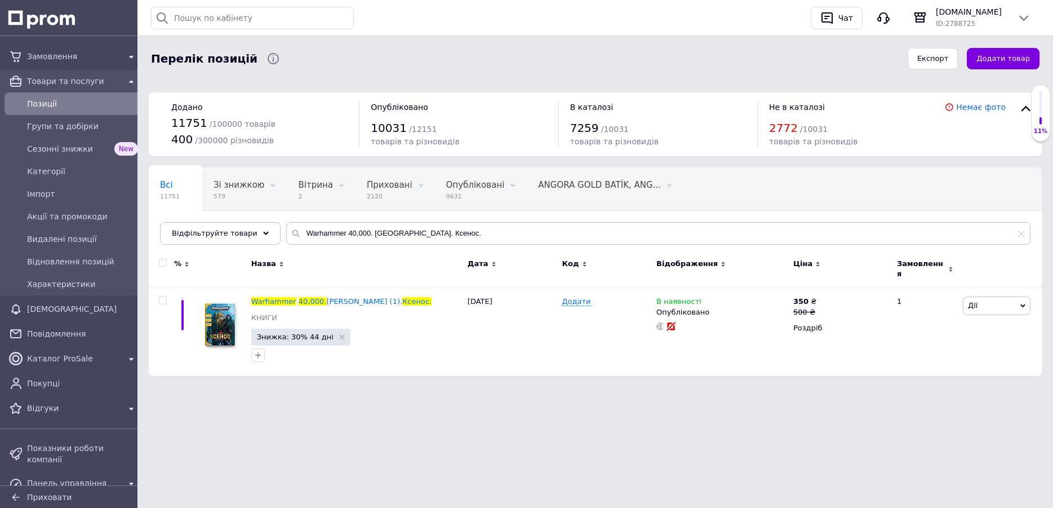
click at [596, 410] on html "Замовлення Товари та послуги Позиції Групи та добірки Сезонні знижки New Катего…" at bounding box center [526, 205] width 1053 height 410
